Goal: Transaction & Acquisition: Purchase product/service

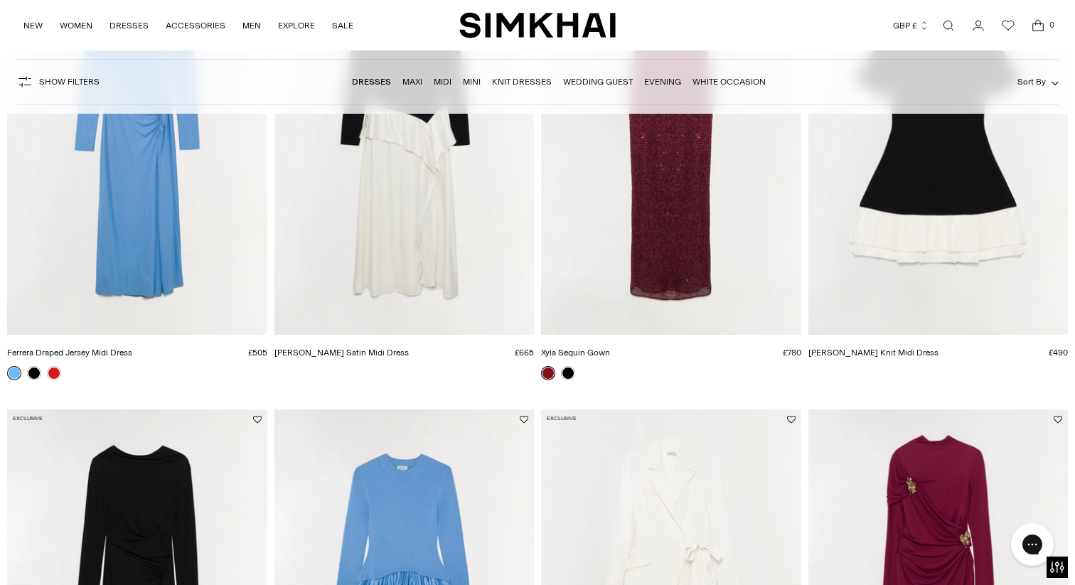
scroll to position [262, 0]
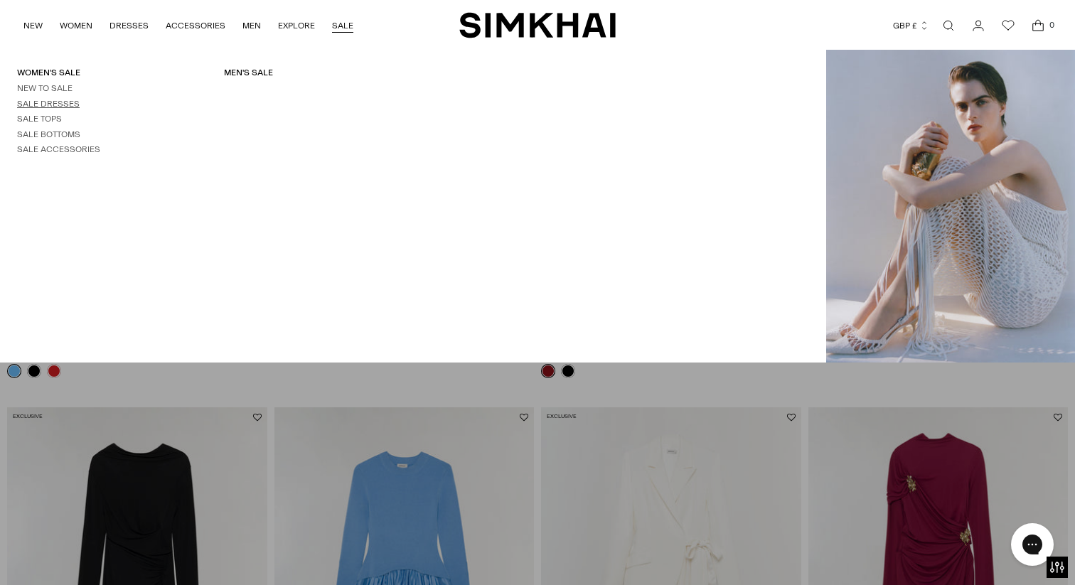
click at [46, 105] on link "Sale Dresses" at bounding box center [48, 104] width 63 height 10
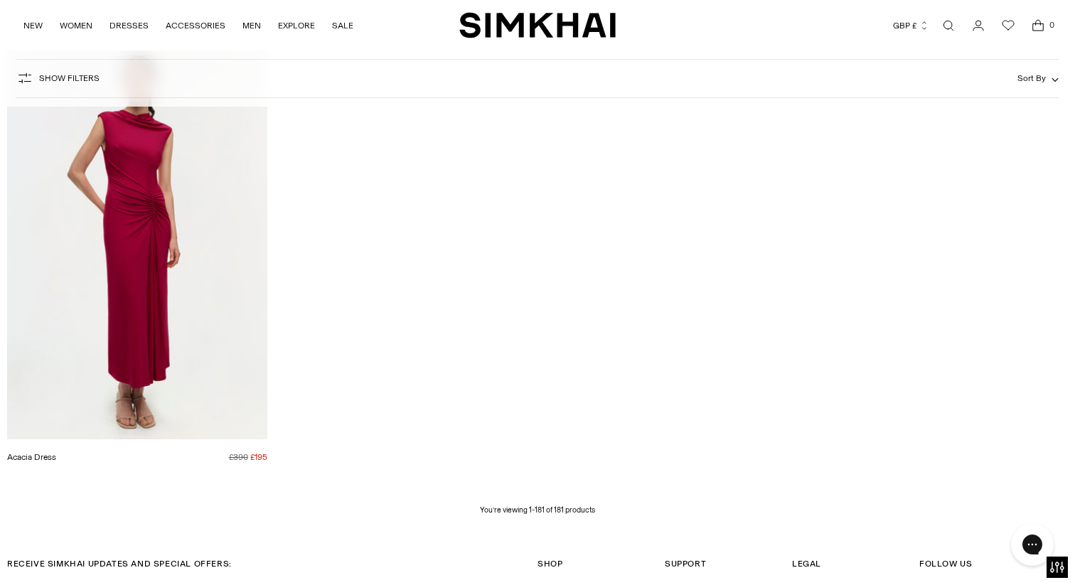
scroll to position [20909, 0]
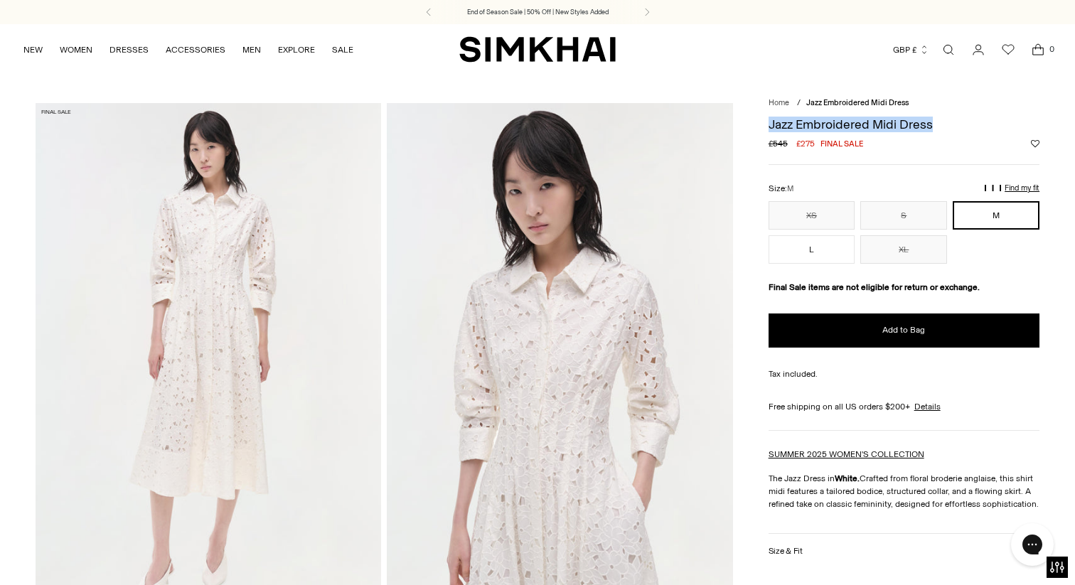
drag, startPoint x: 935, startPoint y: 127, endPoint x: 769, endPoint y: 124, distance: 166.4
click at [769, 124] on h1 "Jazz Embroidered Midi Dress" at bounding box center [904, 124] width 271 height 13
